Goal: Task Accomplishment & Management: Use online tool/utility

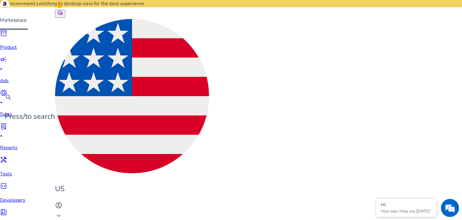
type input "**********"
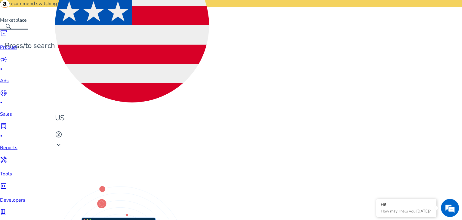
scroll to position [72, 0]
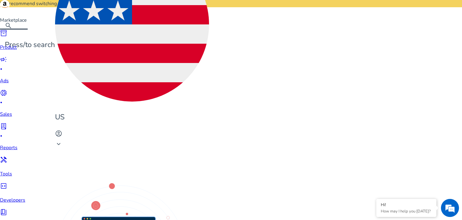
drag, startPoint x: 54, startPoint y: 117, endPoint x: 74, endPoint y: 117, distance: 20.8
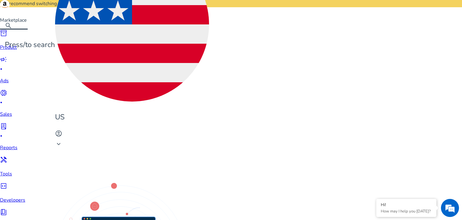
copy span "erotic story"
drag, startPoint x: 51, startPoint y: 115, endPoint x: 82, endPoint y: 116, distance: 31.0
copy span "magnolia story"
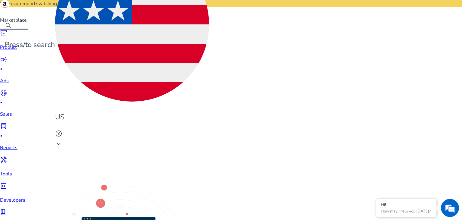
scroll to position [271, 0]
